Goal: Task Accomplishment & Management: Use online tool/utility

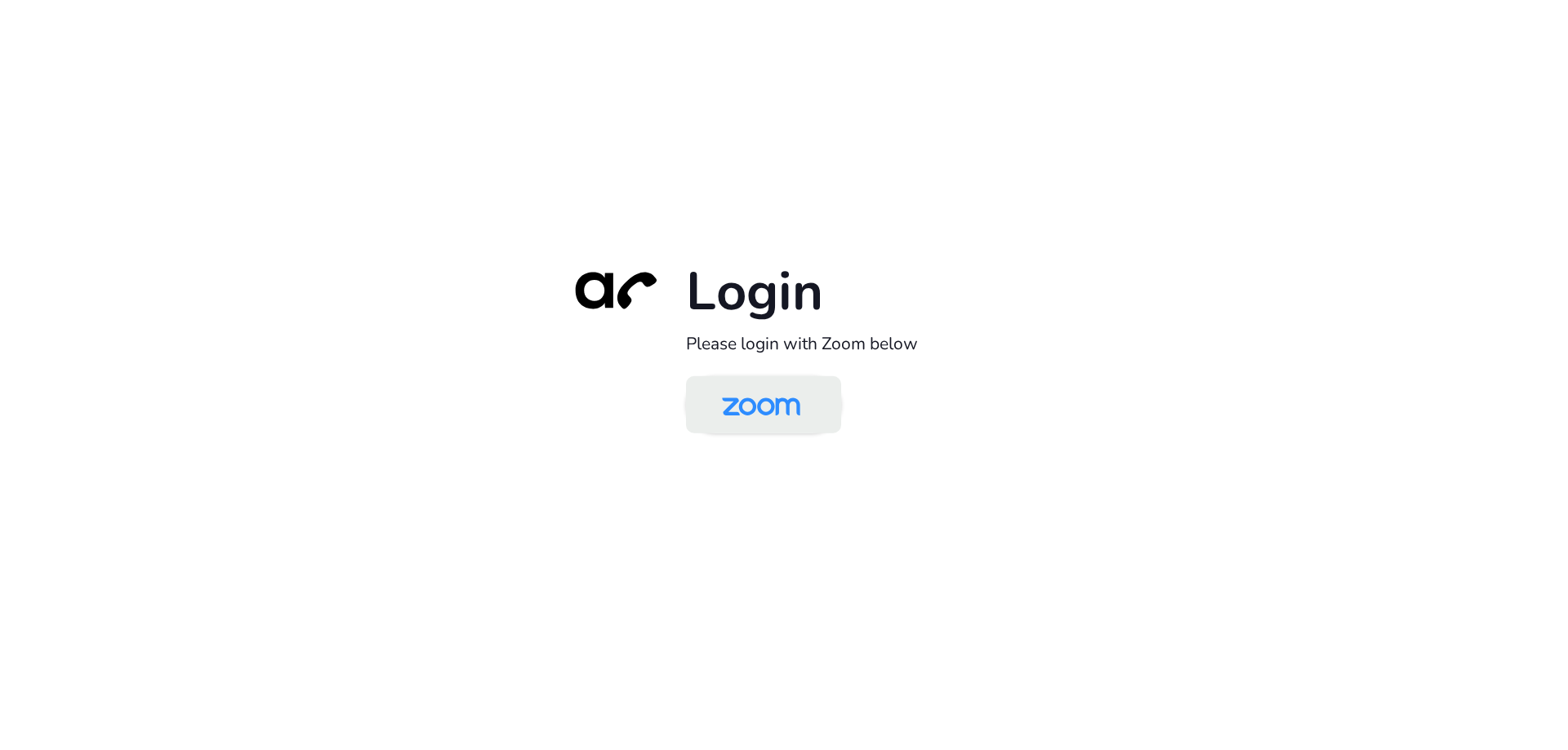
click at [774, 381] on img at bounding box center [761, 406] width 113 height 53
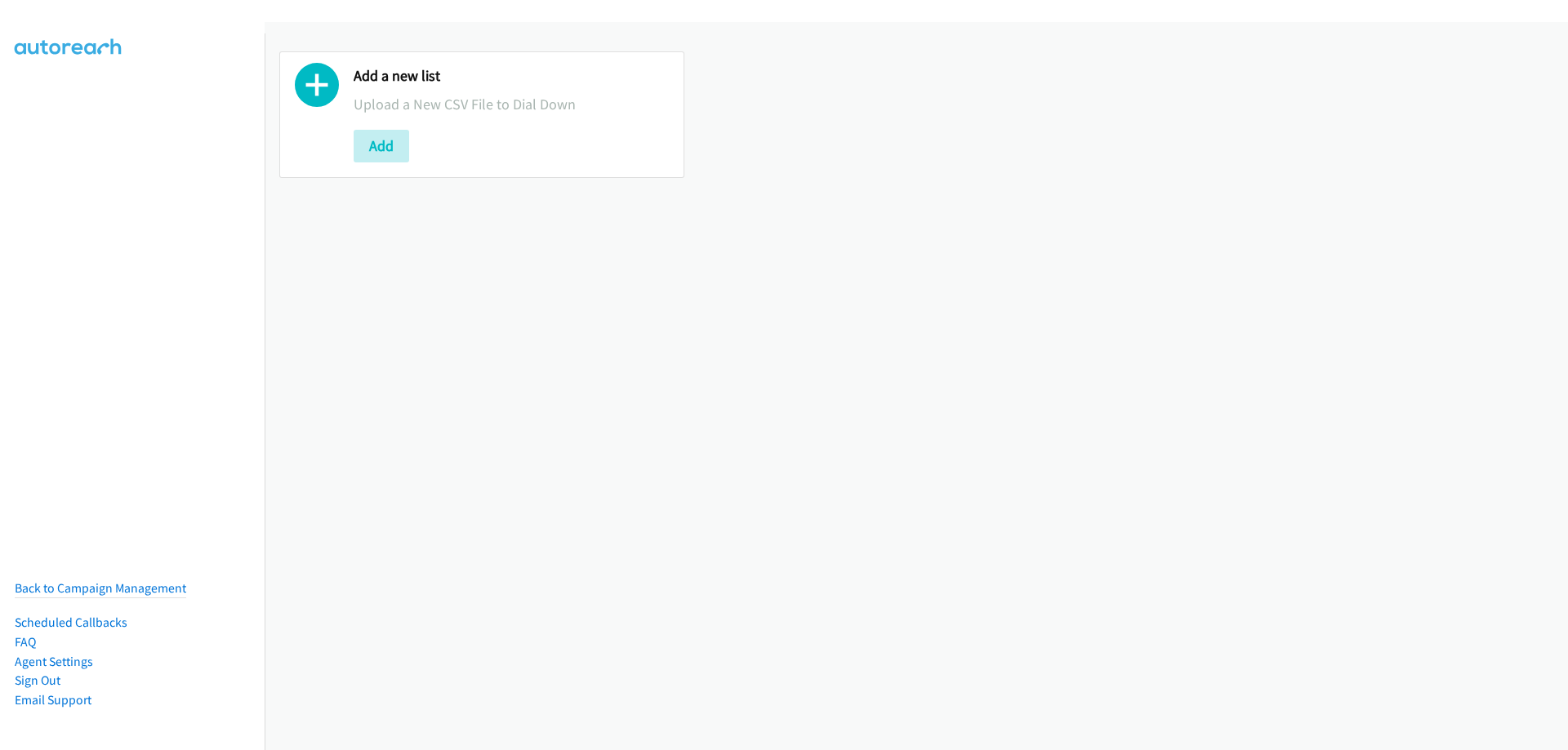
click at [346, 123] on div "Add a new list Upload a New CSV File to Dial Down Add" at bounding box center [482, 115] width 405 height 127
click at [362, 143] on button "Add" at bounding box center [381, 146] width 56 height 33
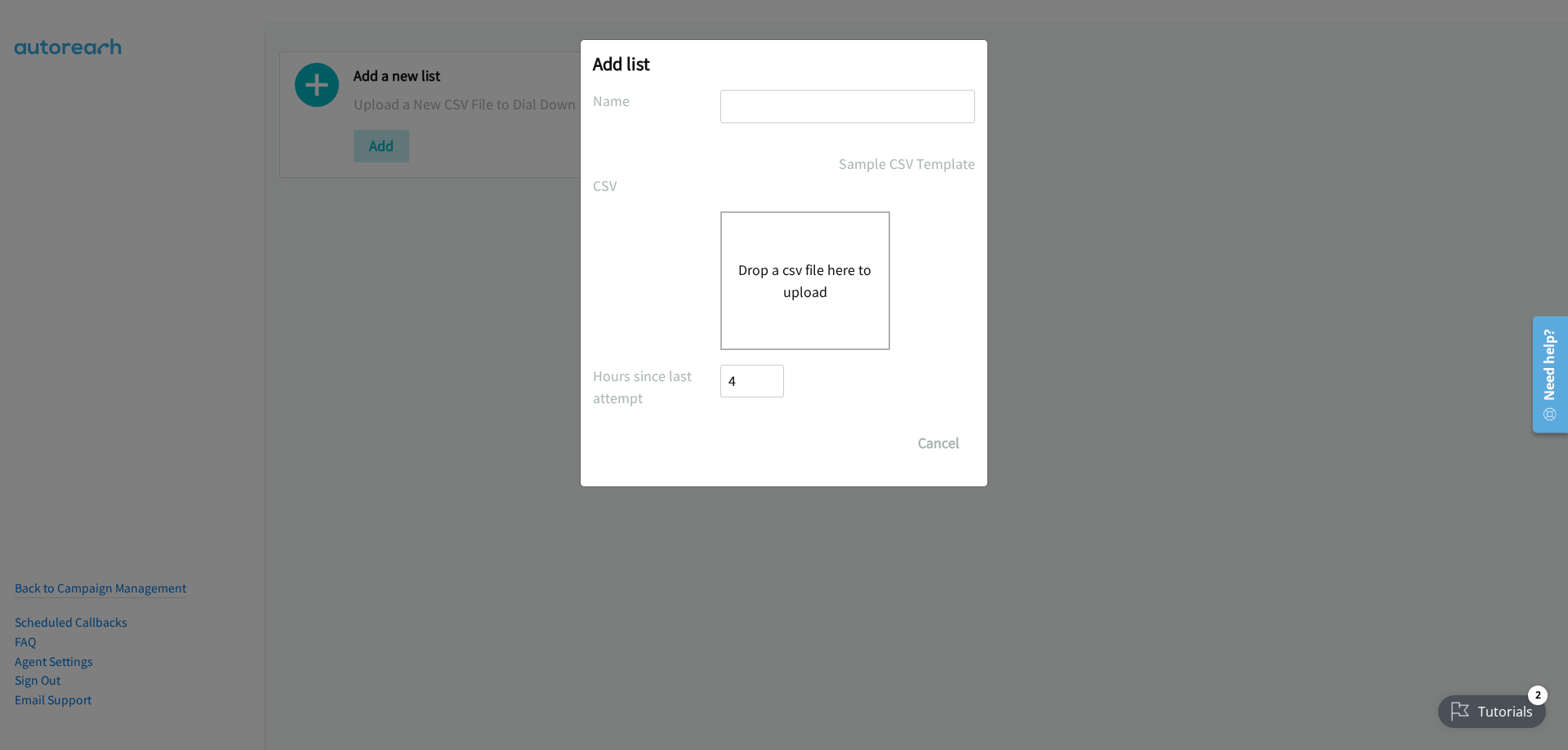
click at [780, 277] on button "Drop a csv file here to upload" at bounding box center [805, 281] width 134 height 44
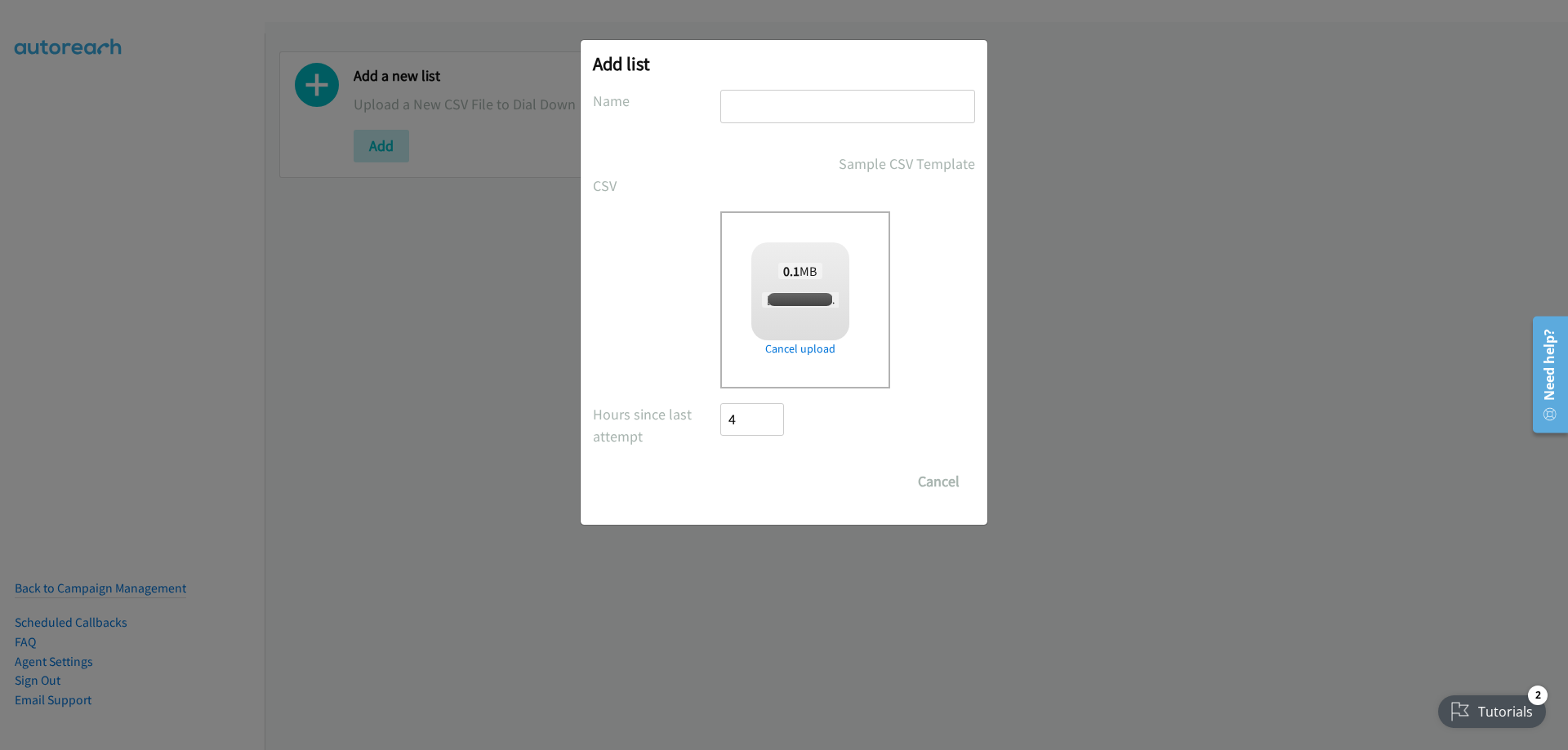
click at [736, 103] on input "text" at bounding box center [847, 106] width 255 height 34
checkbox input "true"
type input "Fujitsu"
click at [779, 477] on input "Save List" at bounding box center [763, 481] width 85 height 33
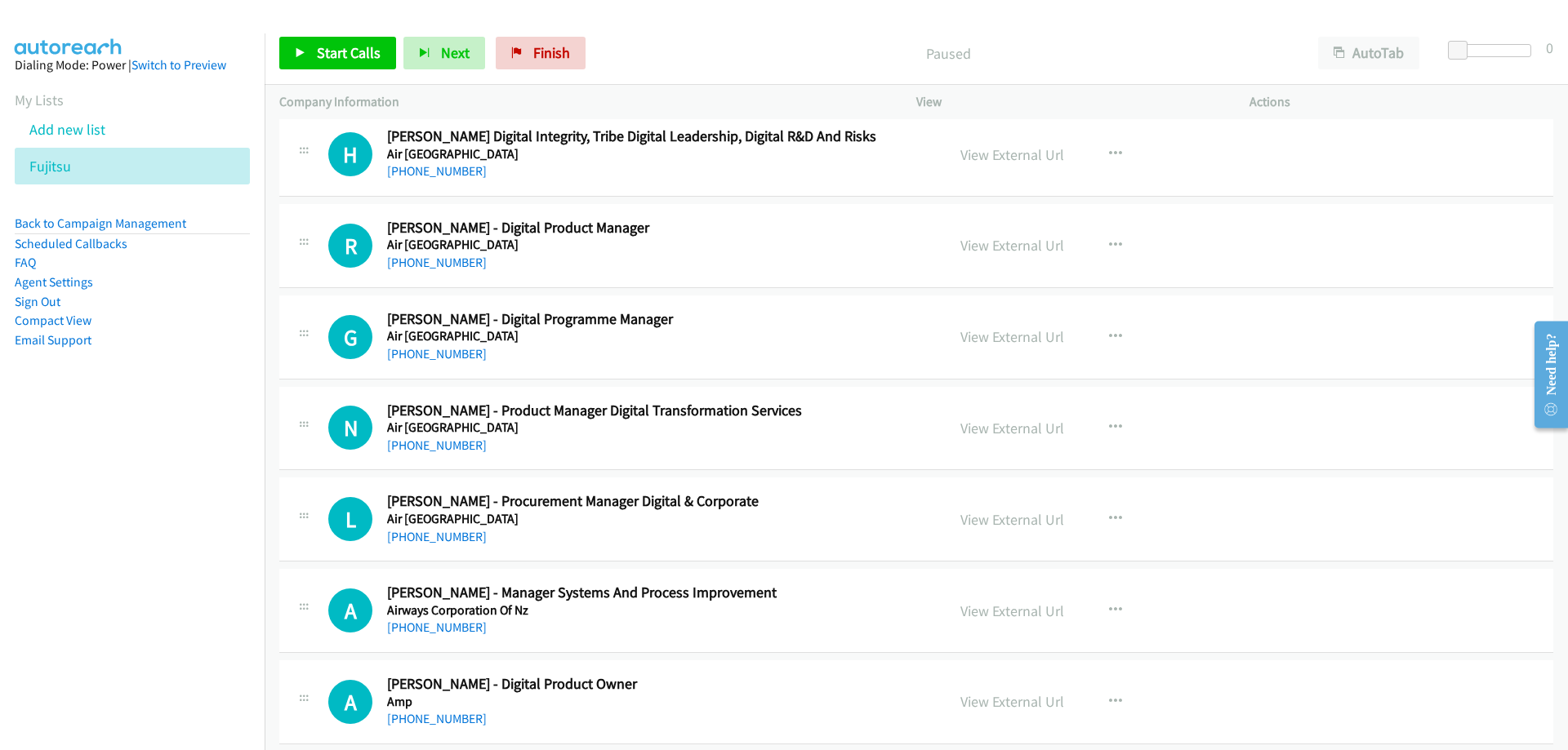
scroll to position [326, 0]
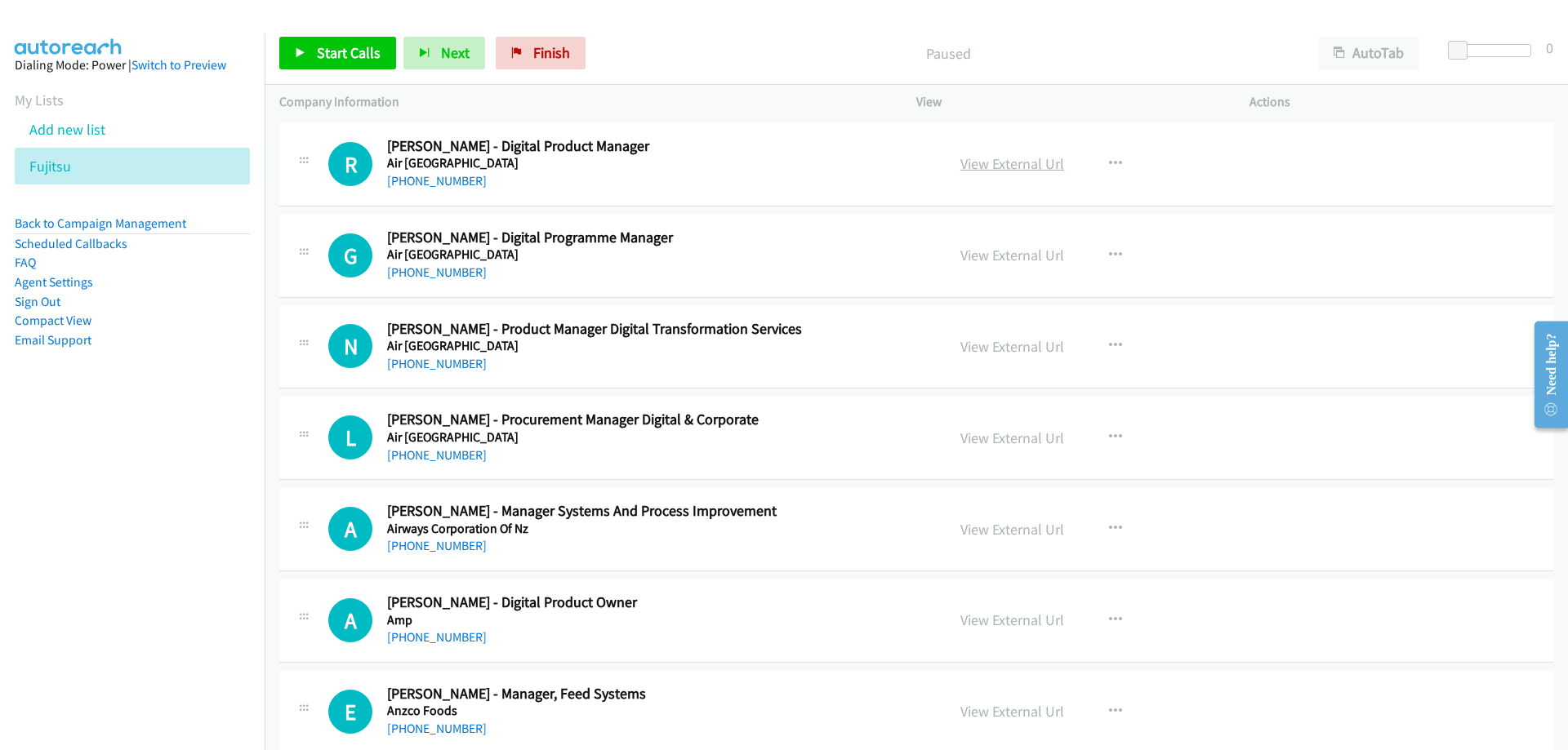
click at [974, 173] on link "View External Url" at bounding box center [1012, 163] width 104 height 19
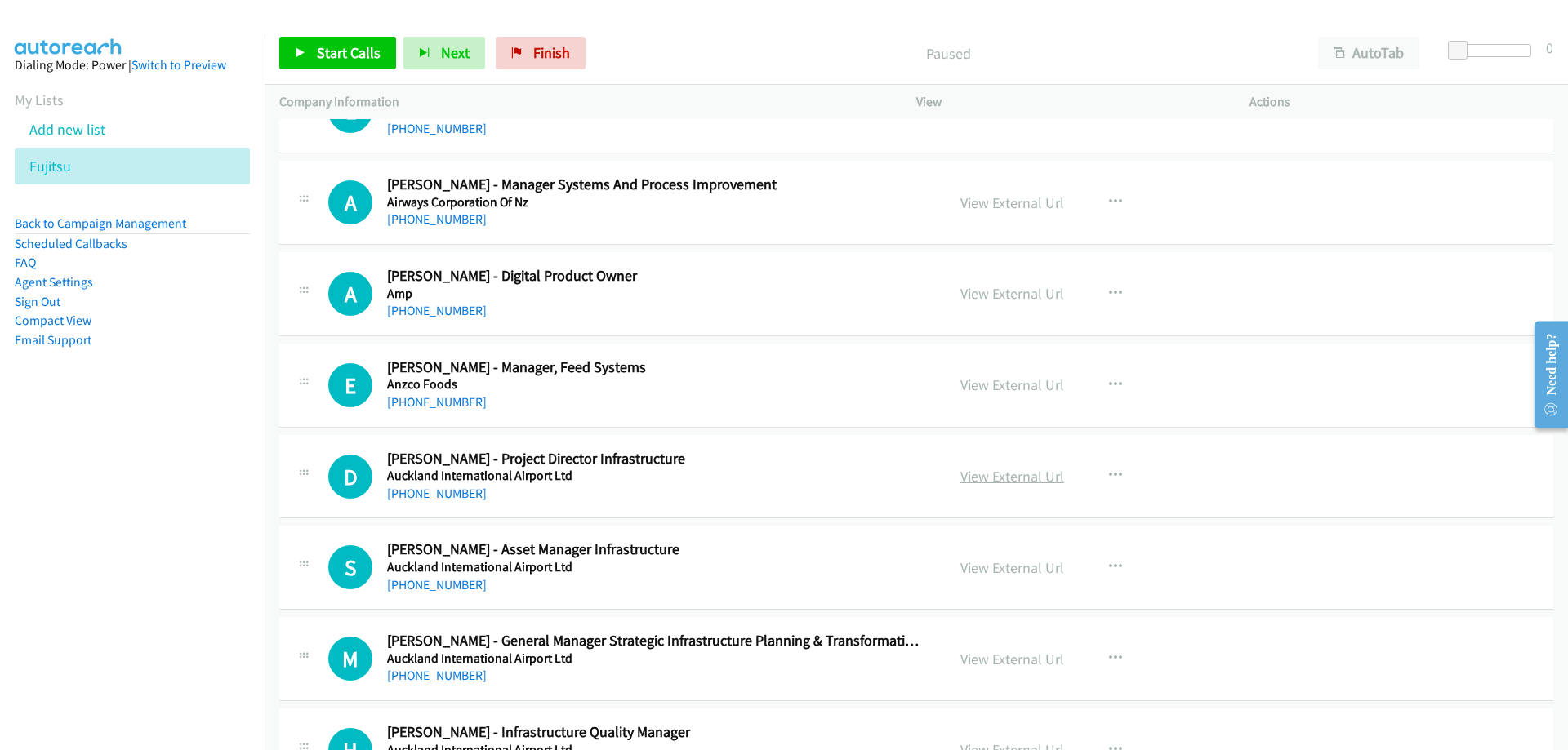
click at [1052, 472] on link "View External Url" at bounding box center [1012, 476] width 104 height 19
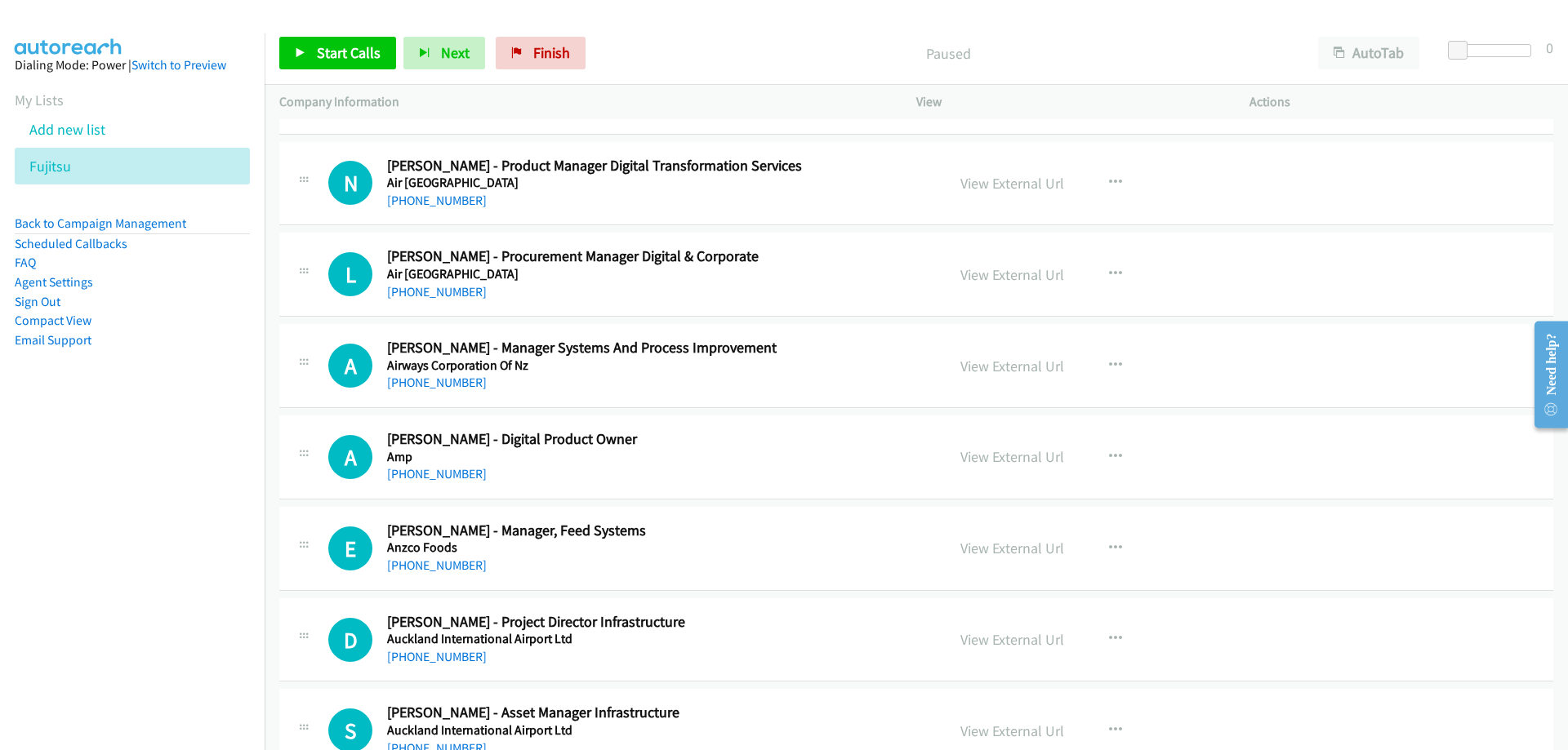
scroll to position [572, 0]
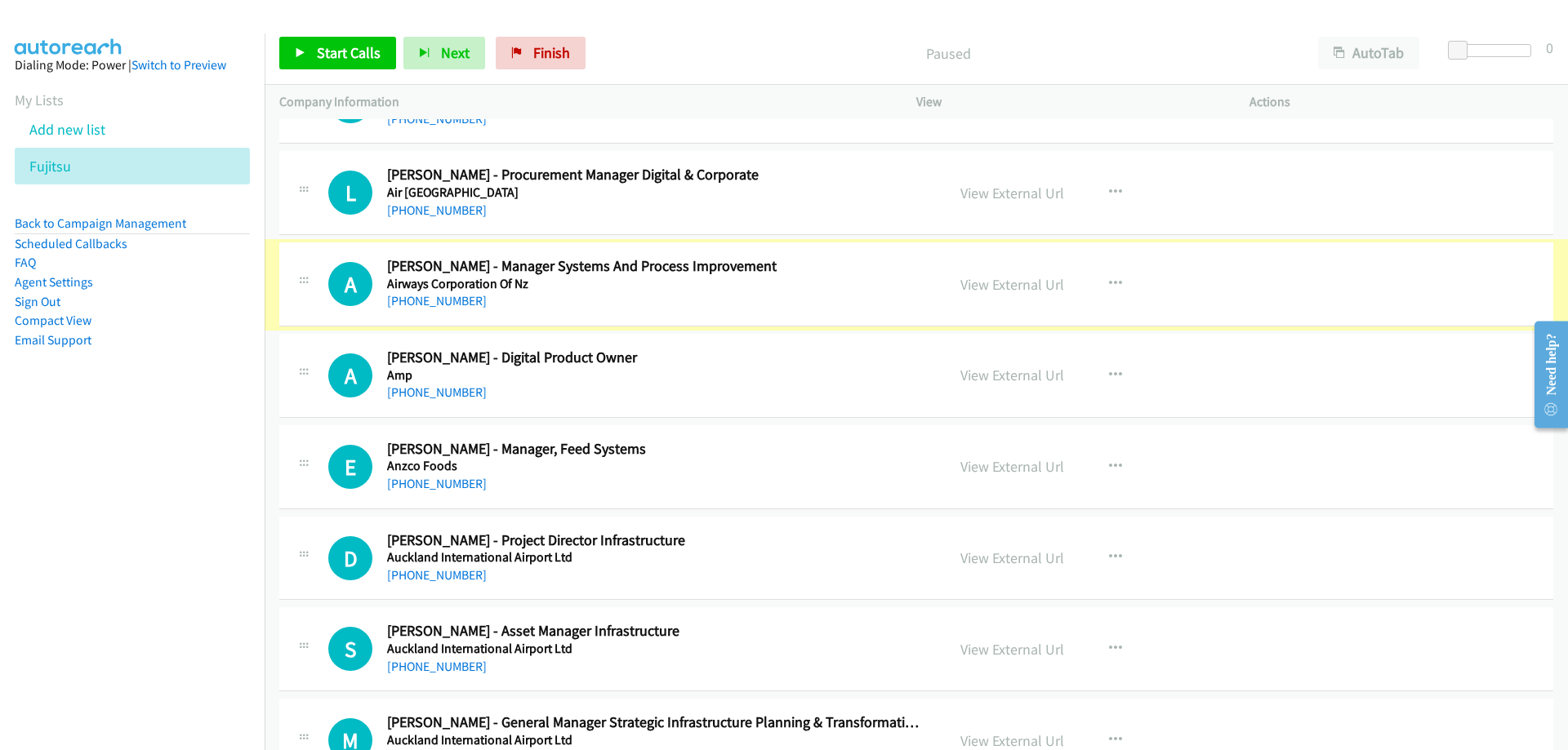
click at [1038, 290] on link "View External Url" at bounding box center [1012, 284] width 104 height 19
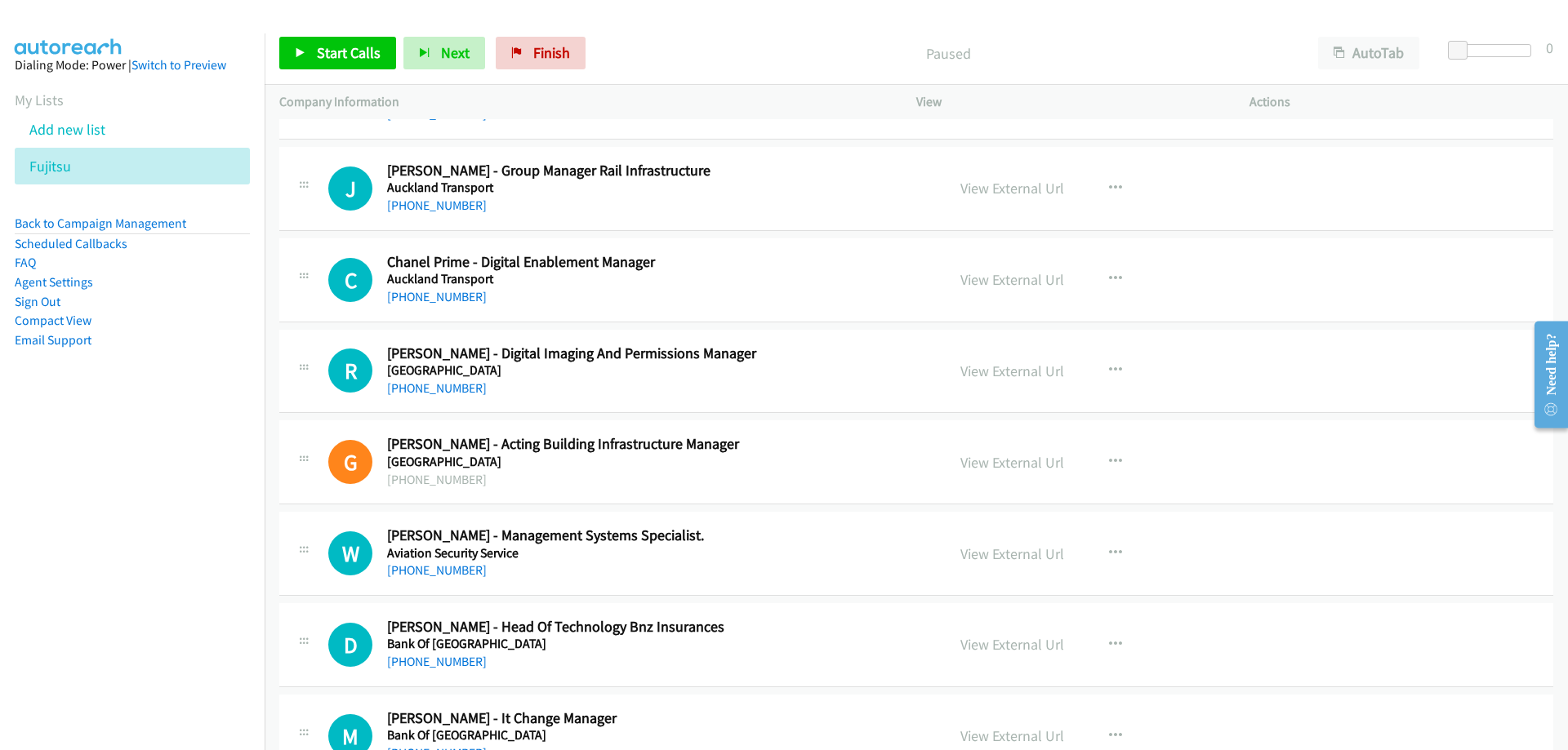
scroll to position [1387, 0]
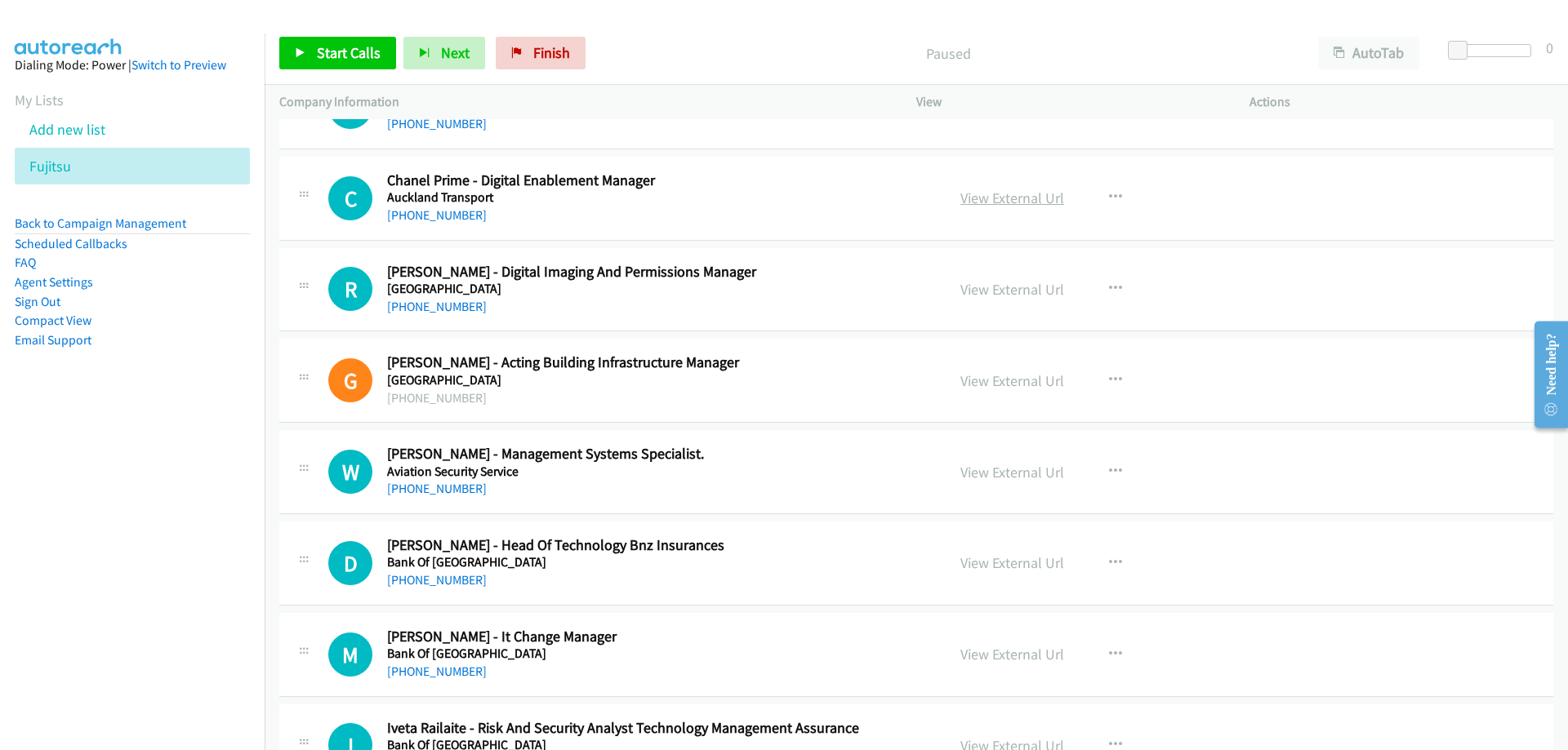
click at [990, 197] on link "View External Url" at bounding box center [1012, 198] width 104 height 19
click at [469, 214] on link "[PHONE_NUMBER]" at bounding box center [436, 214] width 99 height 16
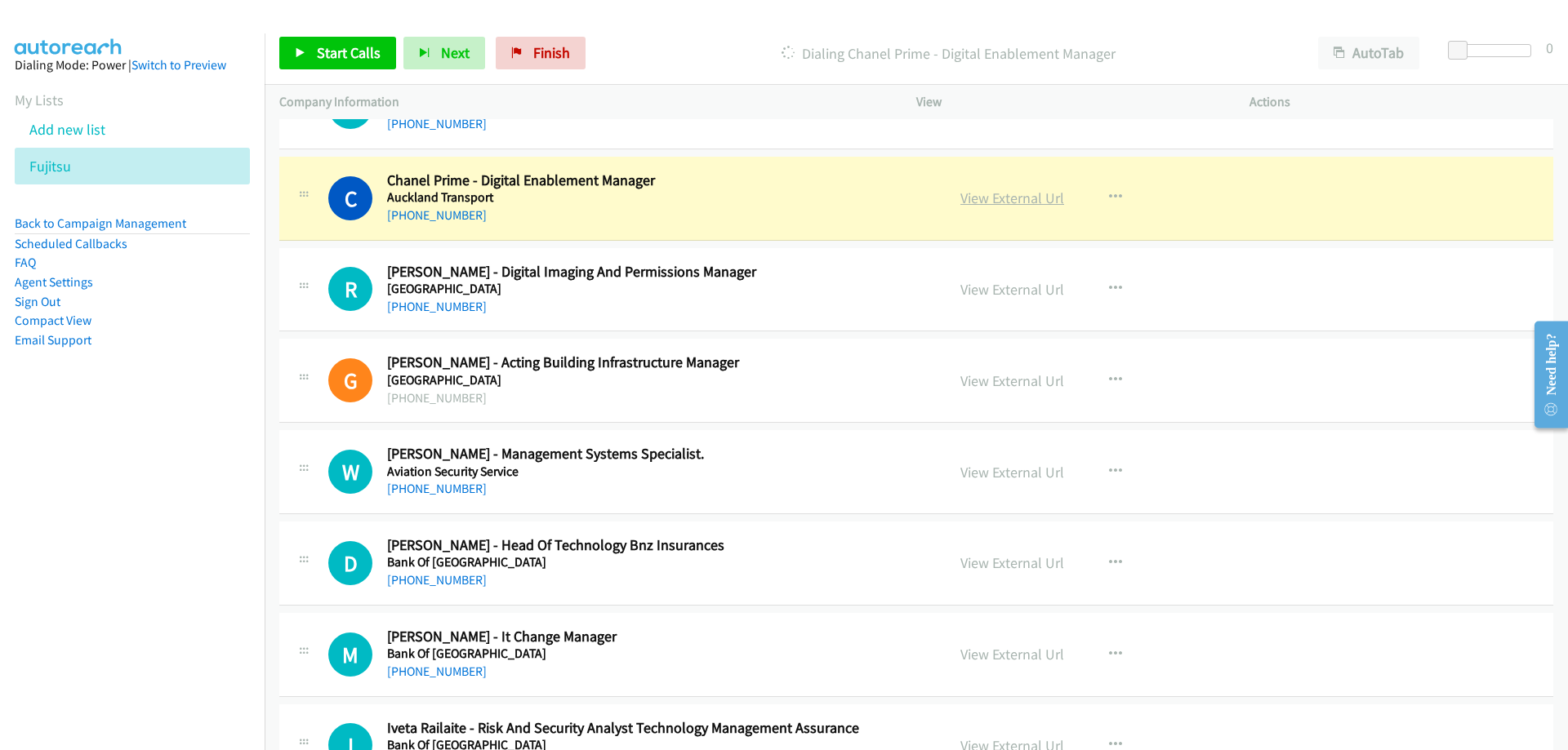
click at [992, 196] on link "View External Url" at bounding box center [1012, 198] width 104 height 19
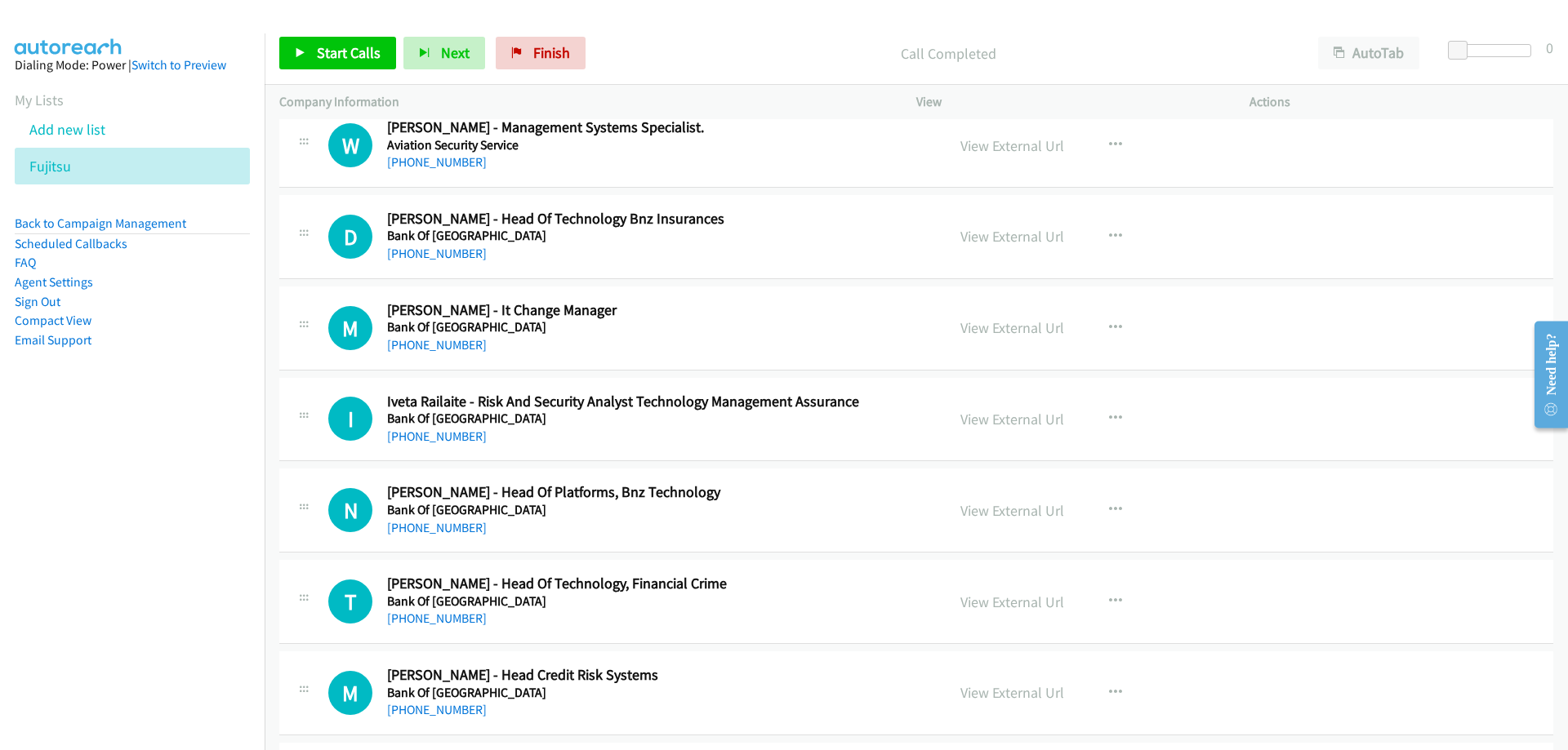
scroll to position [1796, 0]
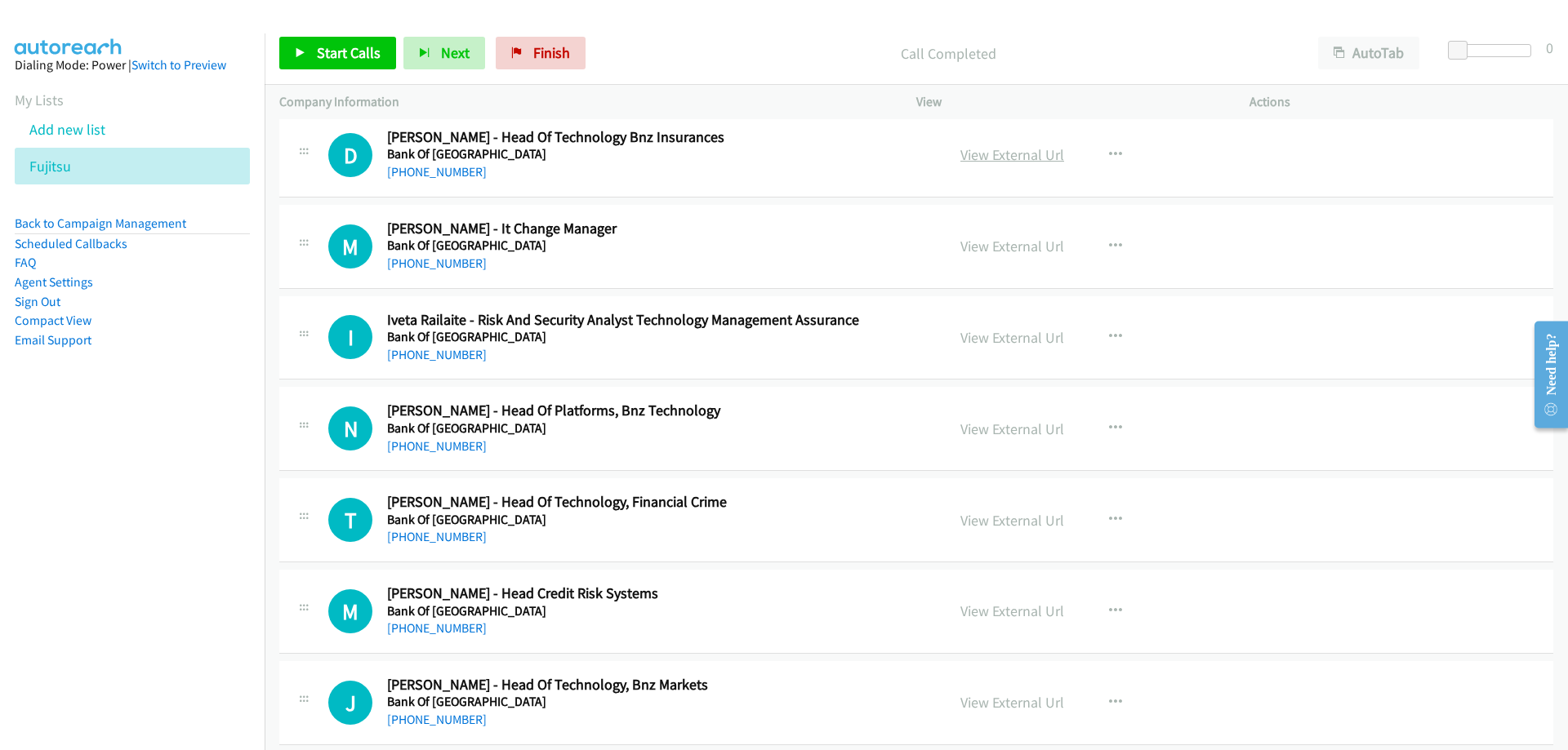
click at [989, 149] on link "View External Url" at bounding box center [1012, 154] width 104 height 19
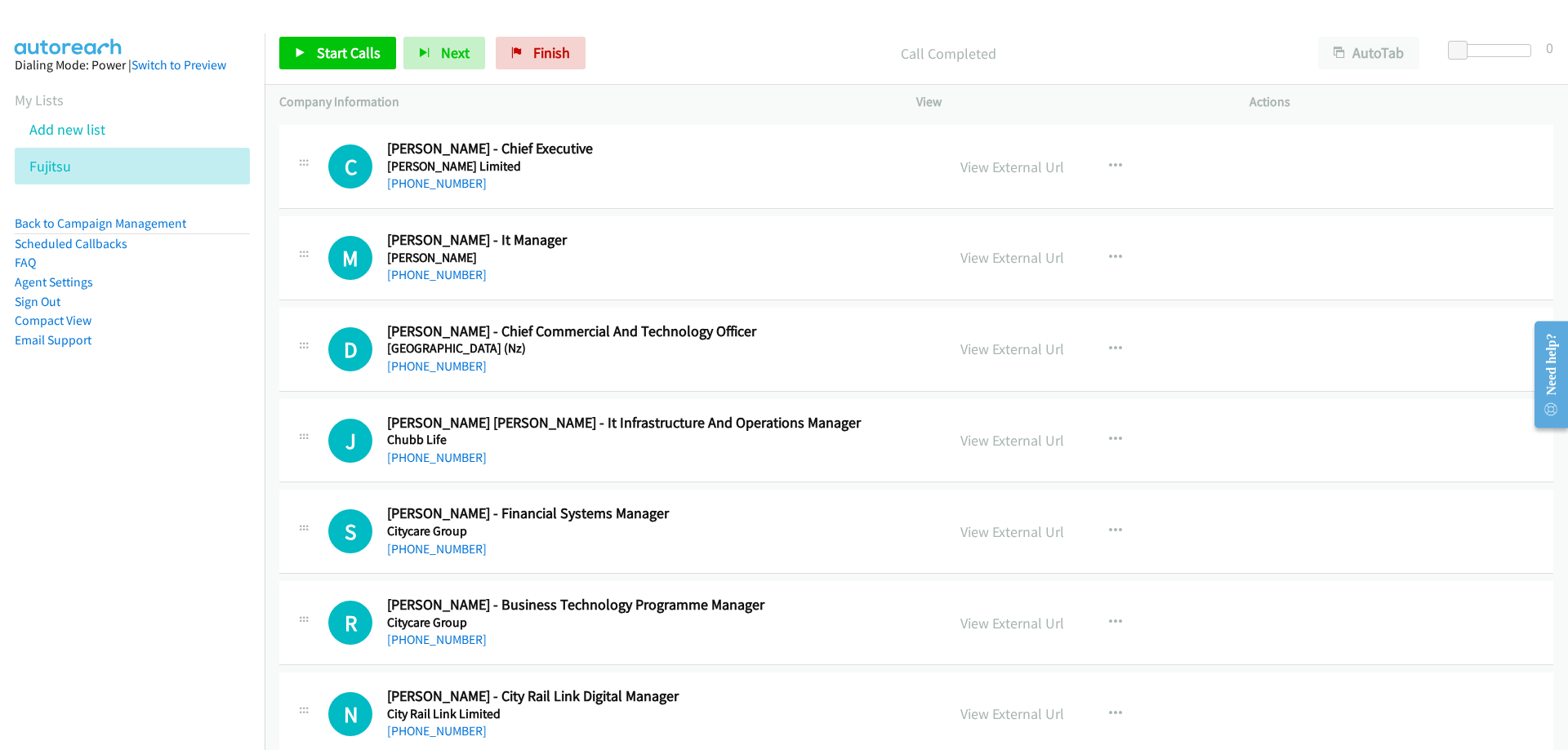
scroll to position [6612, 0]
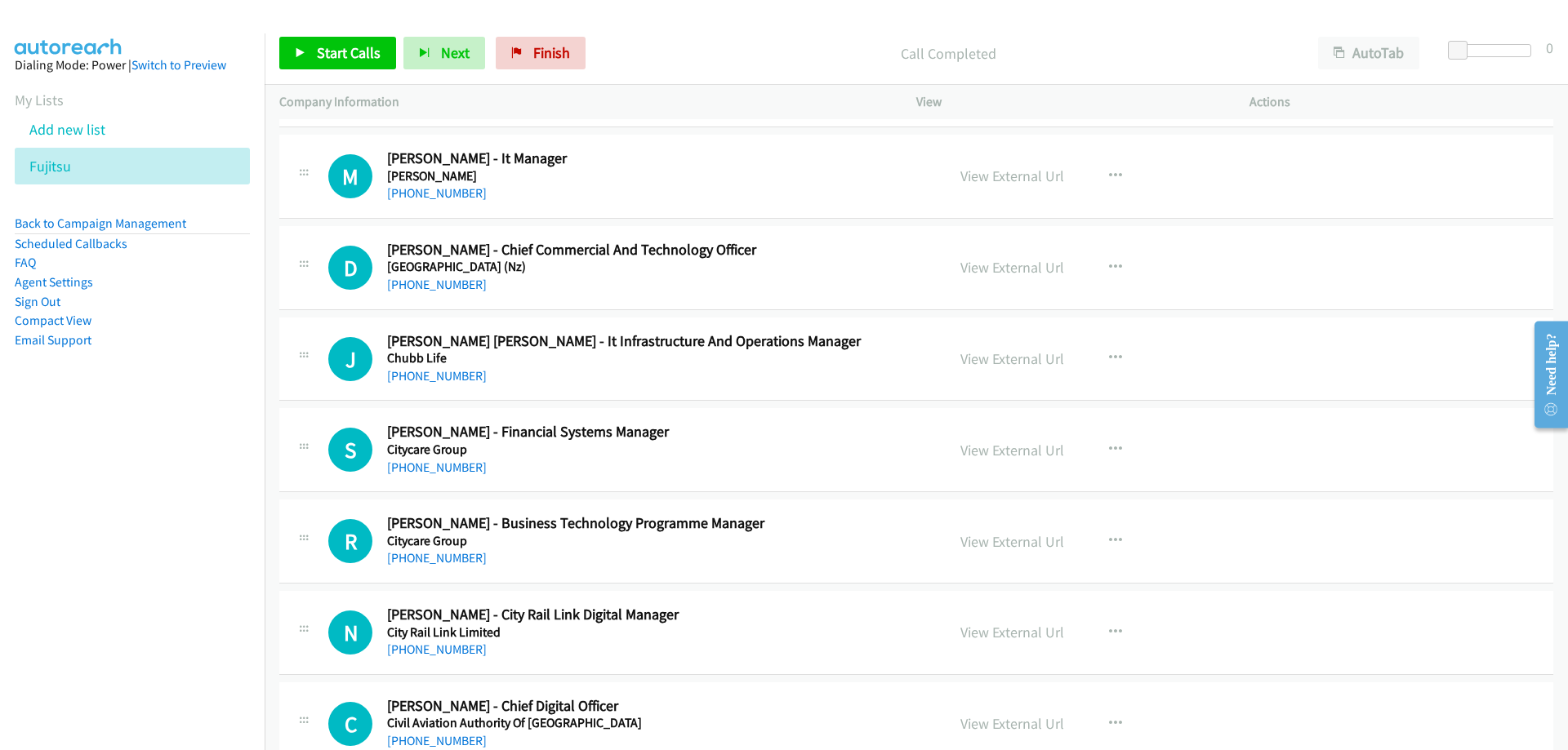
click at [1007, 186] on div "View External Url" at bounding box center [1012, 176] width 104 height 22
click at [1007, 182] on link "View External Url" at bounding box center [1012, 176] width 104 height 19
click at [422, 197] on link "[PHONE_NUMBER]" at bounding box center [436, 193] width 99 height 16
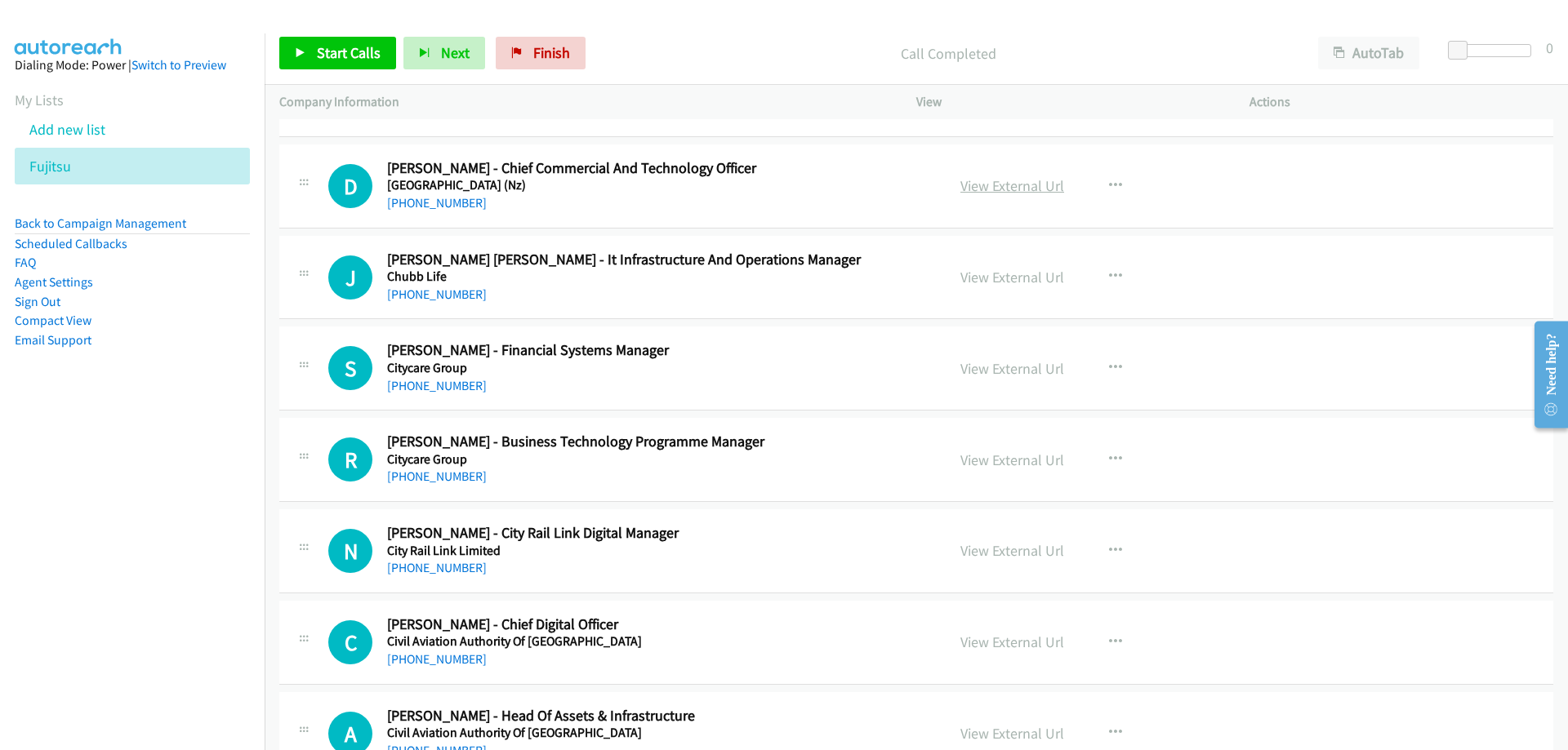
click at [964, 186] on link "View External Url" at bounding box center [1012, 186] width 104 height 19
click at [424, 202] on link "[PHONE_NUMBER]" at bounding box center [436, 203] width 99 height 16
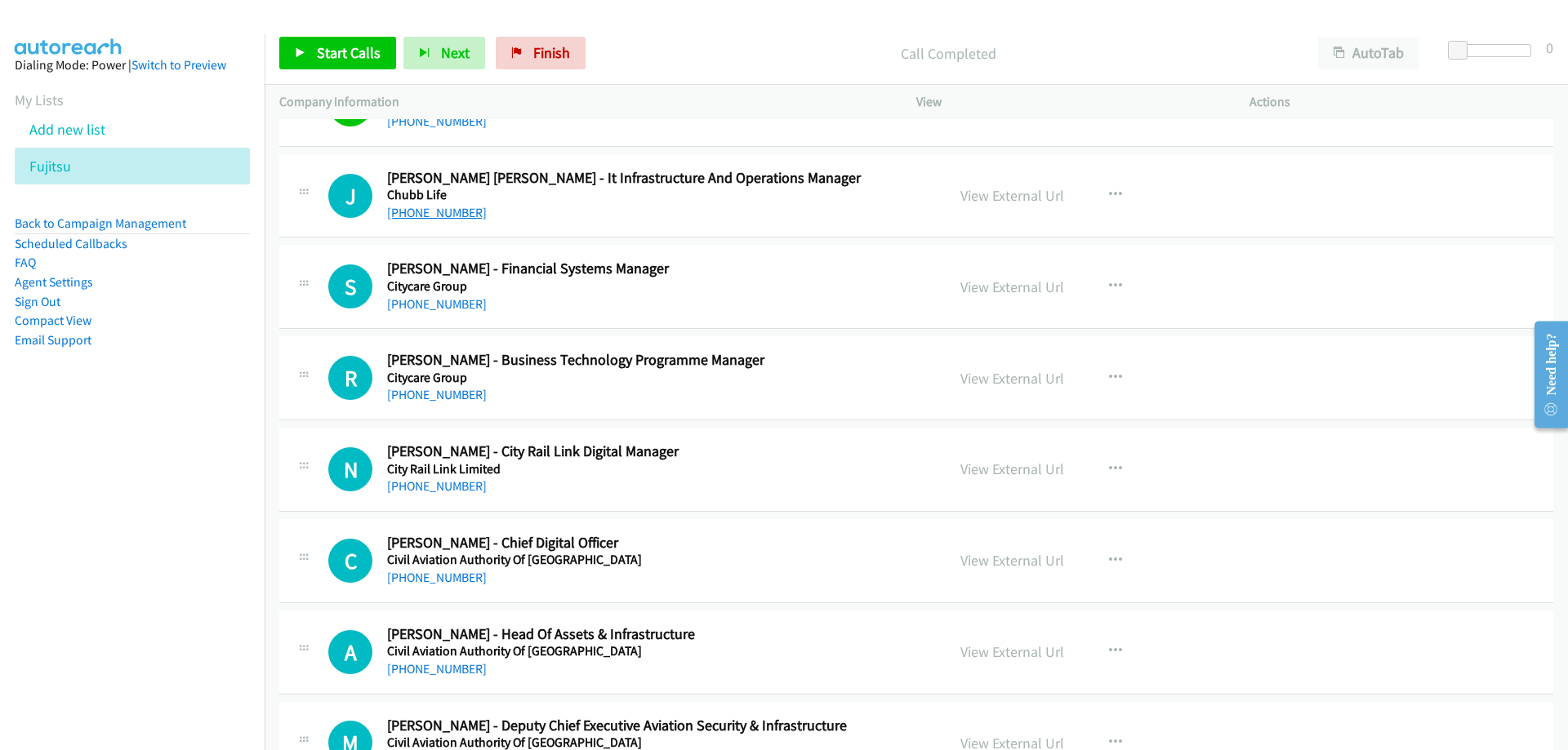
click at [448, 214] on link "[PHONE_NUMBER]" at bounding box center [436, 212] width 99 height 16
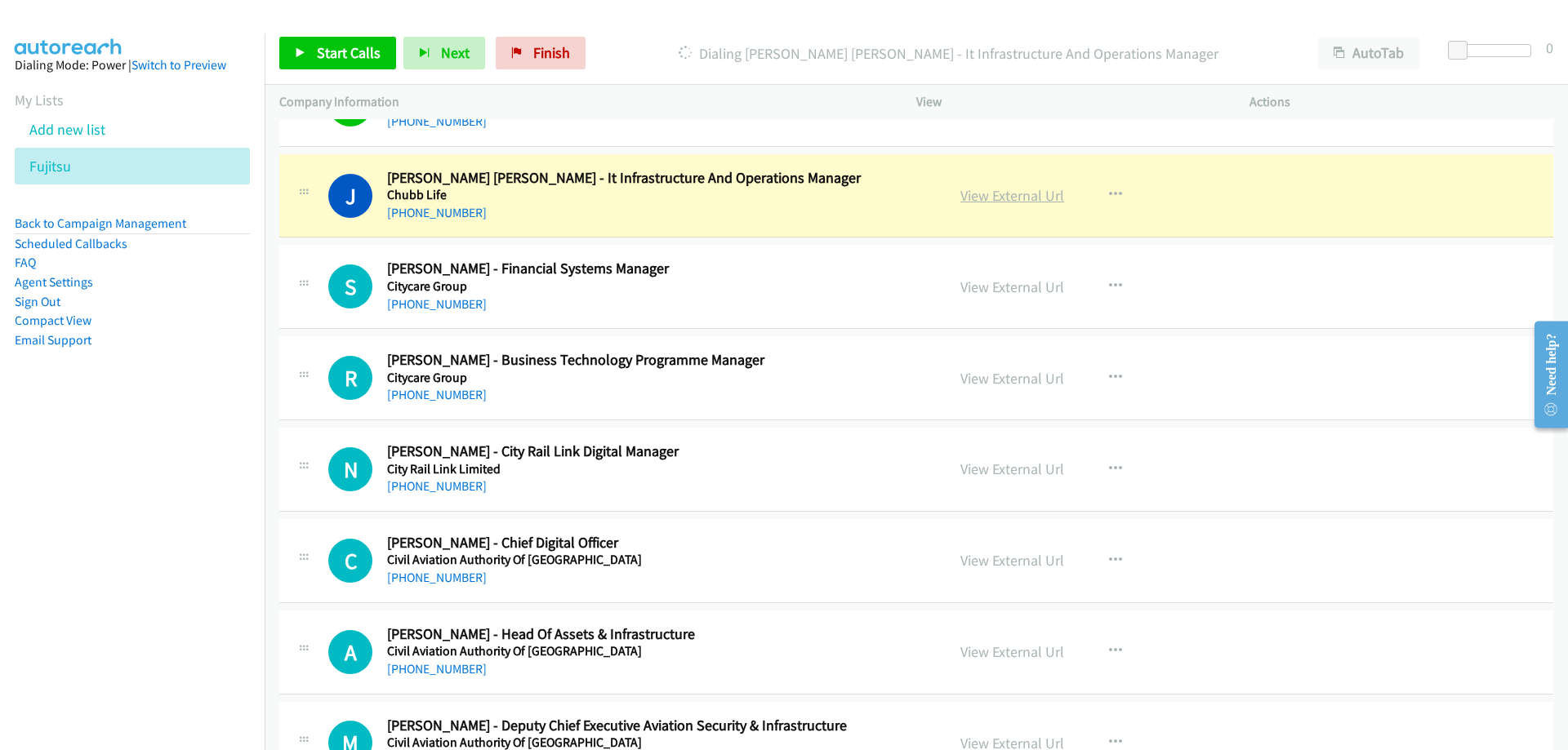
click at [991, 201] on link "View External Url" at bounding box center [1012, 196] width 104 height 19
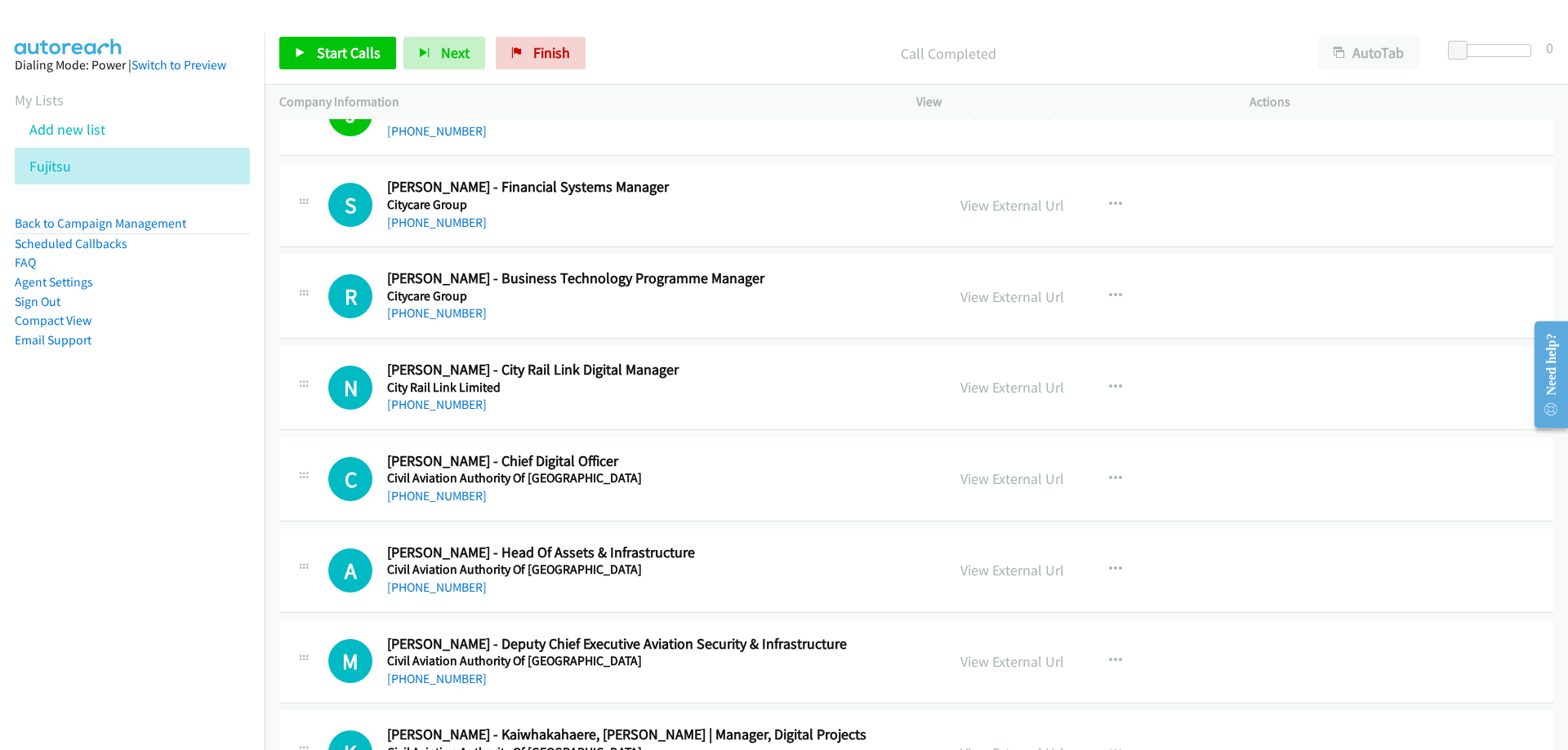
scroll to position [6939, 0]
